Goal: Ask a question

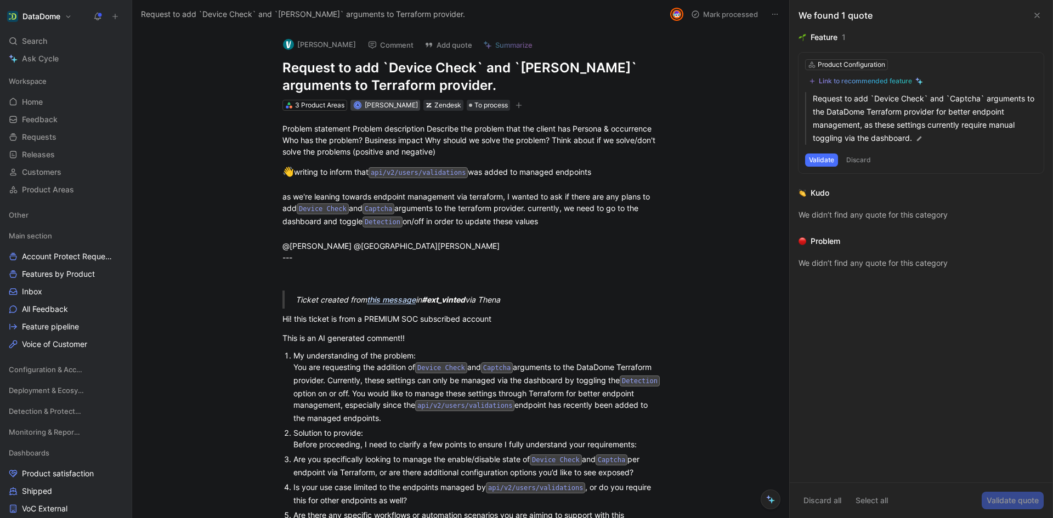
click at [391, 105] on span "[PERSON_NAME]" at bounding box center [391, 105] width 53 height 8
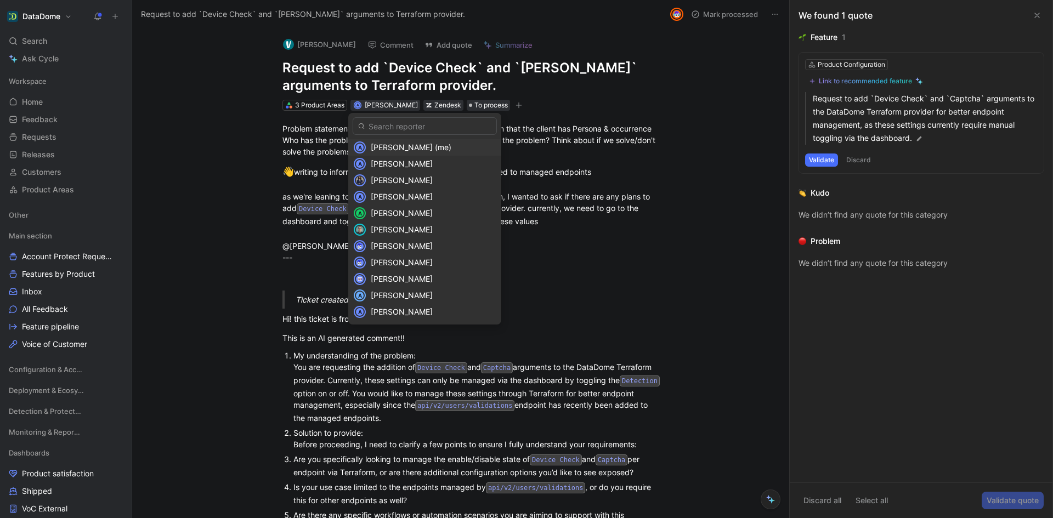
click at [391, 126] on input "text" at bounding box center [424, 126] width 144 height 18
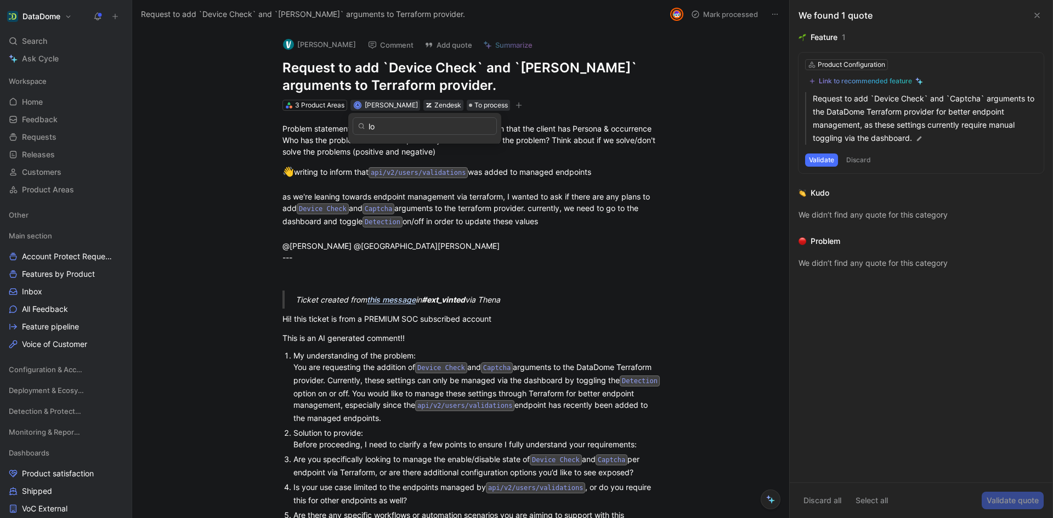
type input "l"
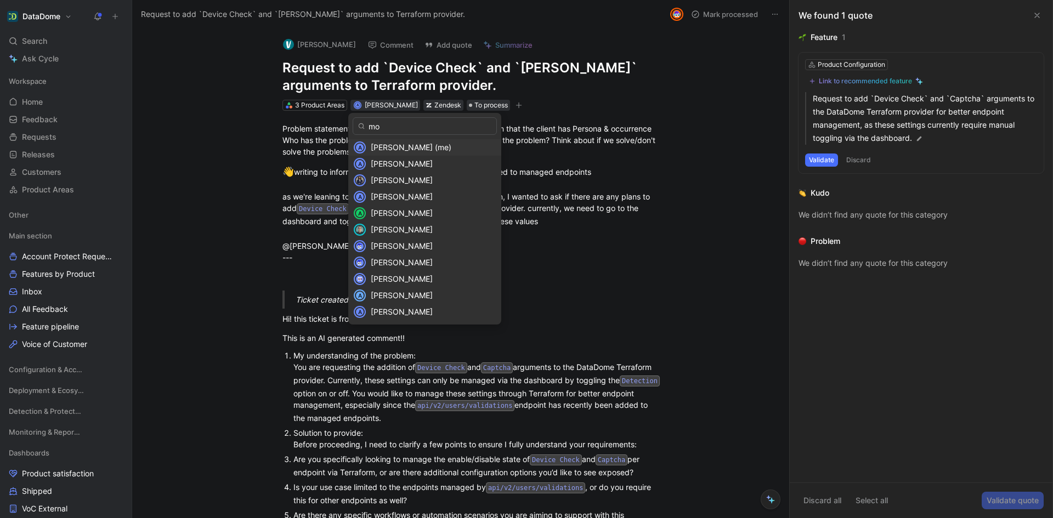
type input "m"
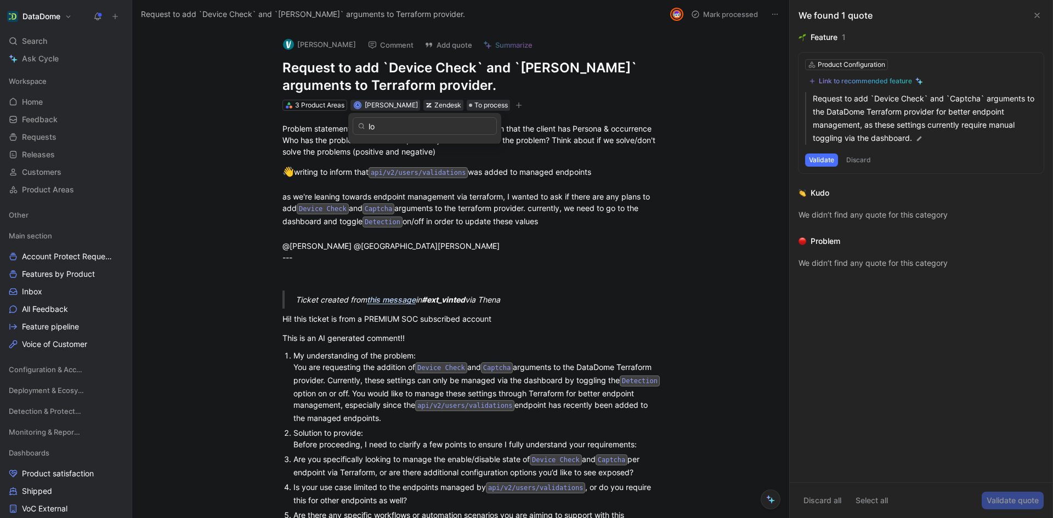
type input "l"
click at [397, 106] on span "[PERSON_NAME]" at bounding box center [391, 105] width 53 height 8
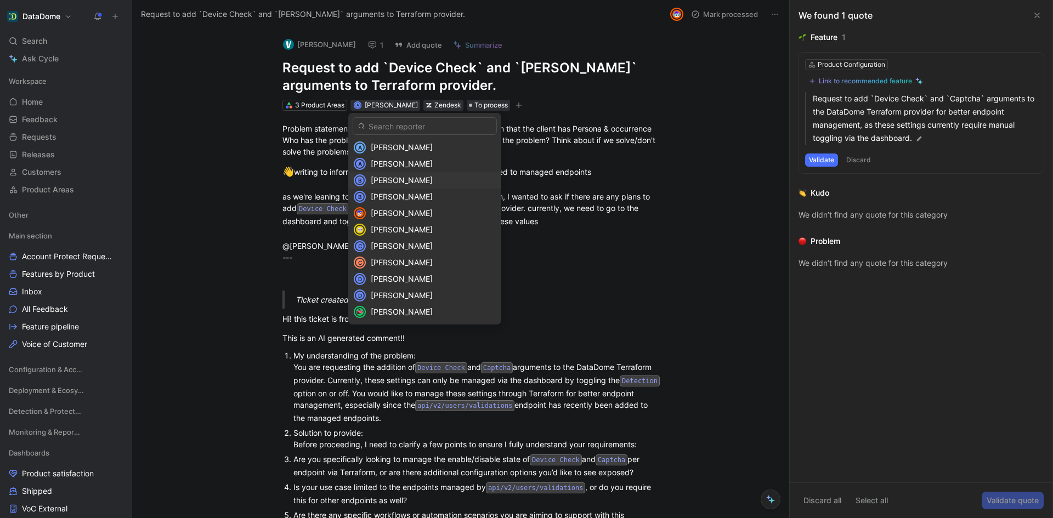
scroll to position [148, 0]
click at [412, 130] on input "text" at bounding box center [424, 126] width 144 height 18
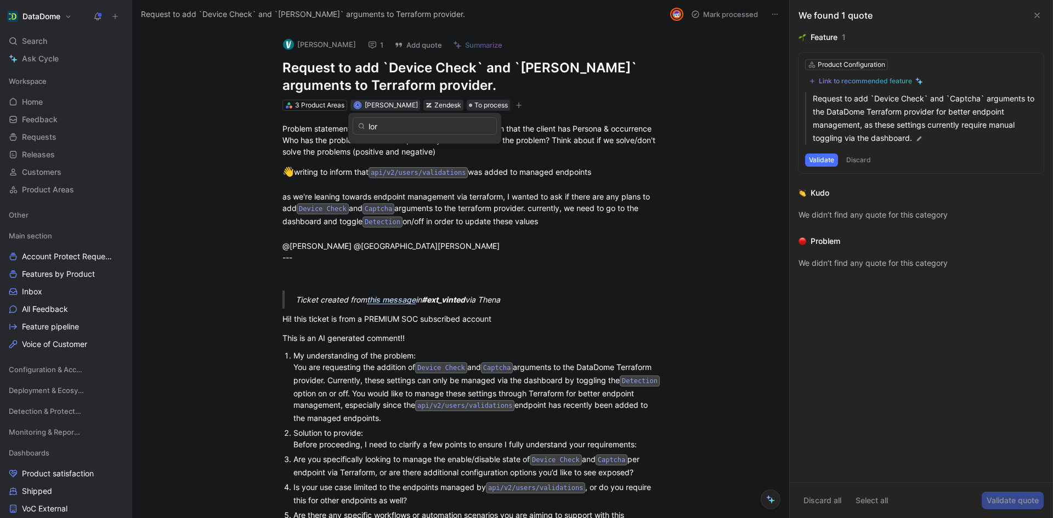
scroll to position [0, 0]
type input "lor"
